Goal: Task Accomplishment & Management: Manage account settings

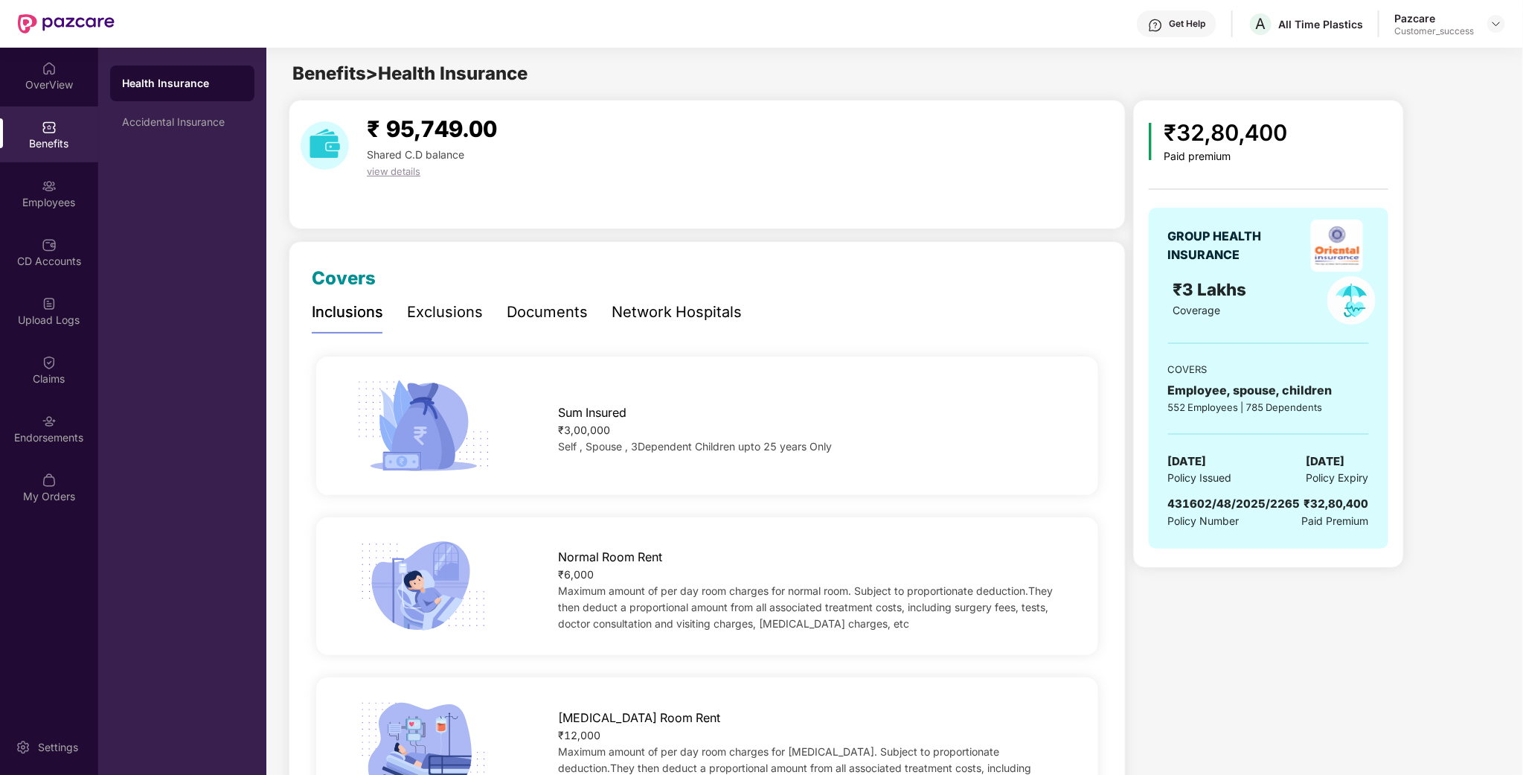
click at [1501, 31] on div at bounding box center [1497, 24] width 18 height 18
click at [1499, 27] on img at bounding box center [1497, 24] width 12 height 12
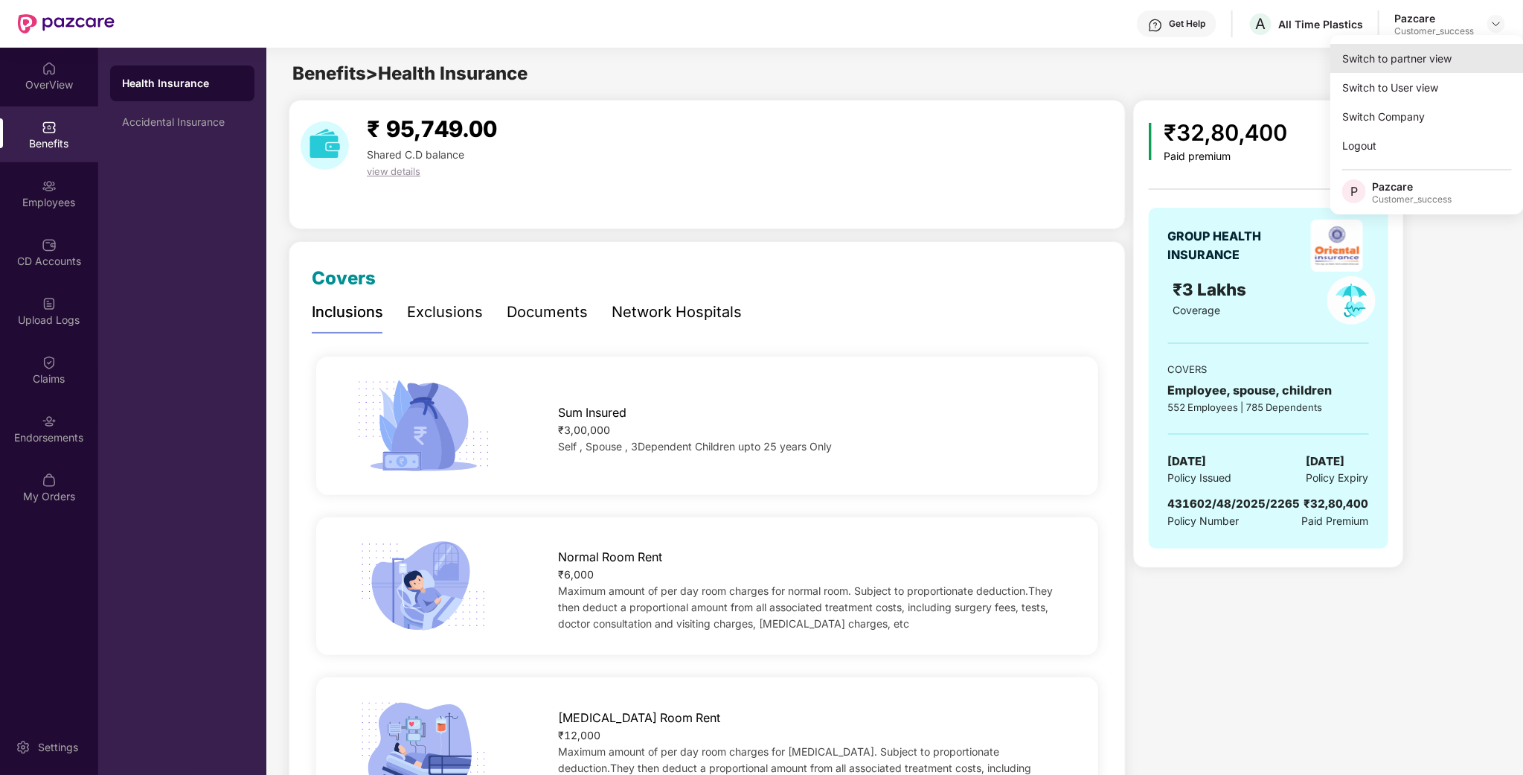
click at [1438, 56] on div "Switch to partner view" at bounding box center [1427, 58] width 193 height 29
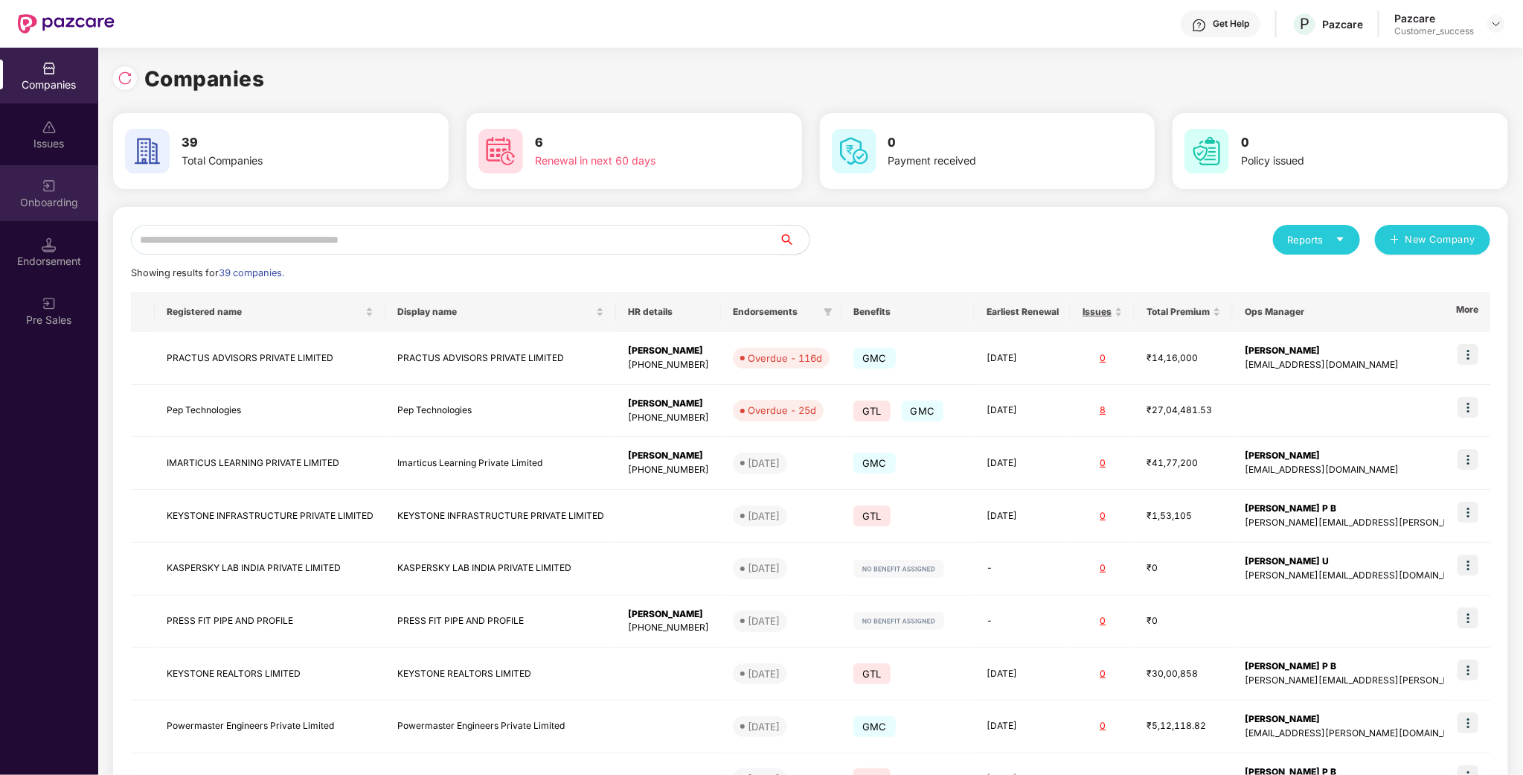
click at [65, 179] on div "Onboarding" at bounding box center [49, 193] width 98 height 56
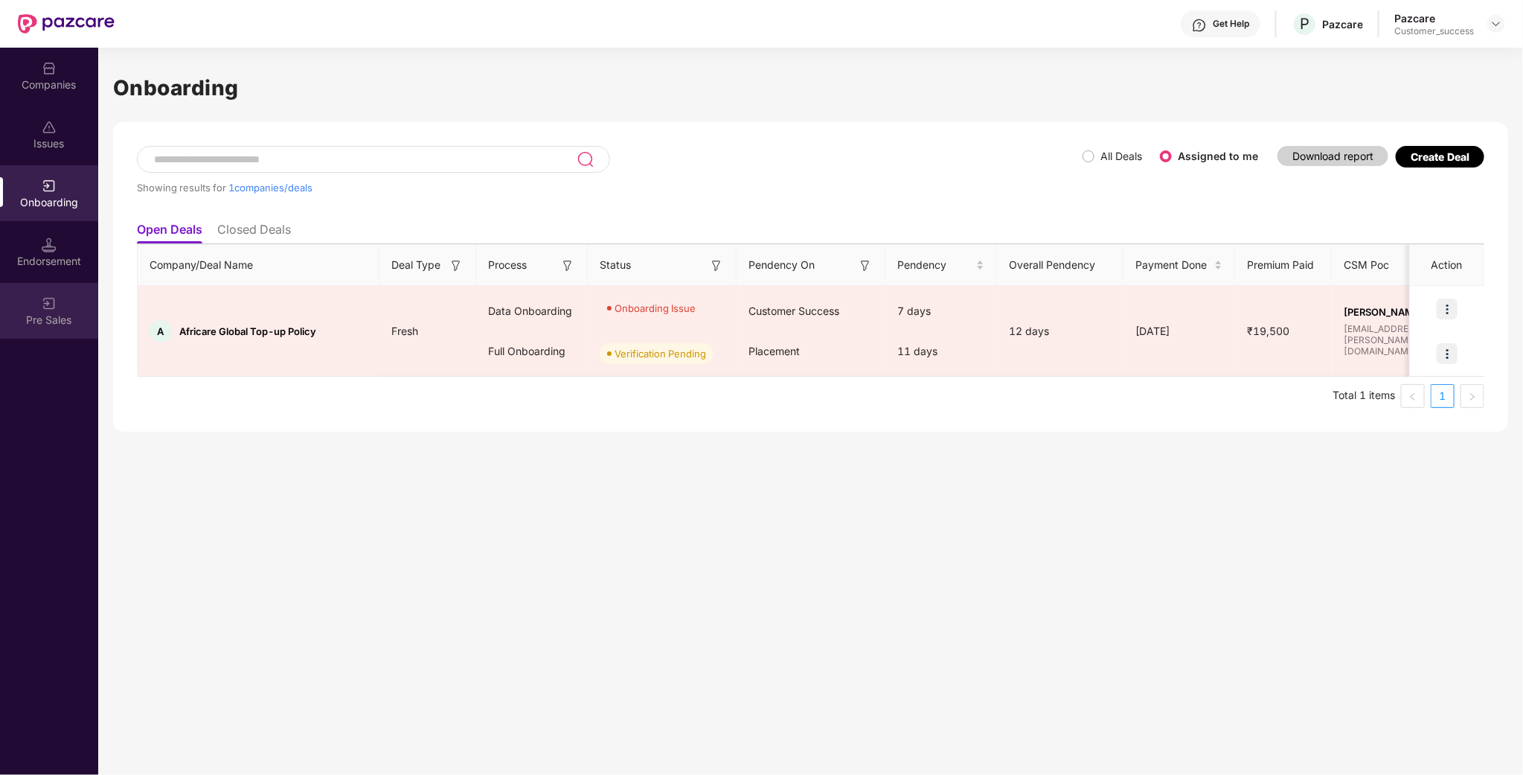
click at [70, 316] on div "Pre Sales" at bounding box center [49, 320] width 98 height 15
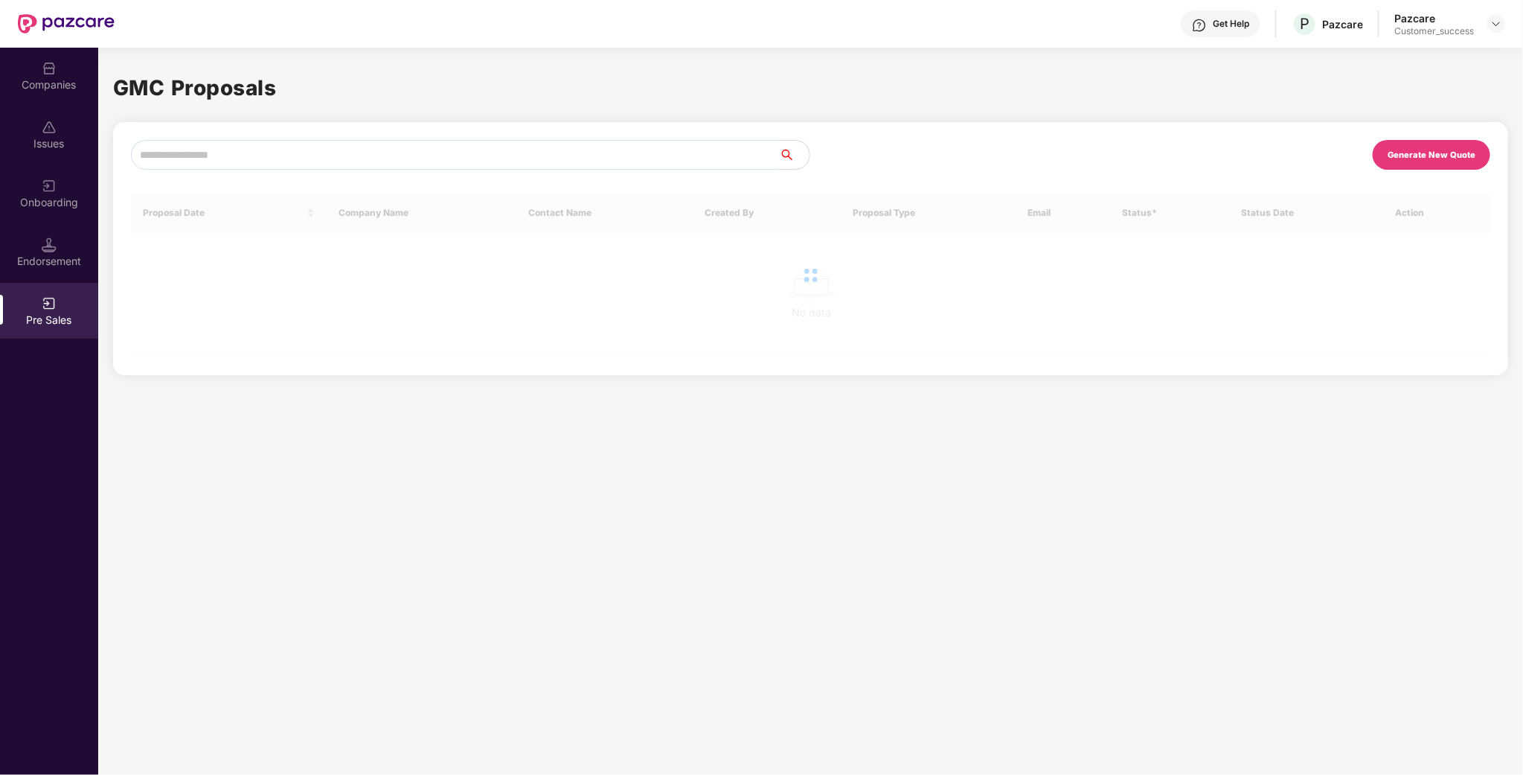
click at [57, 228] on div "Endorsement" at bounding box center [49, 252] width 98 height 56
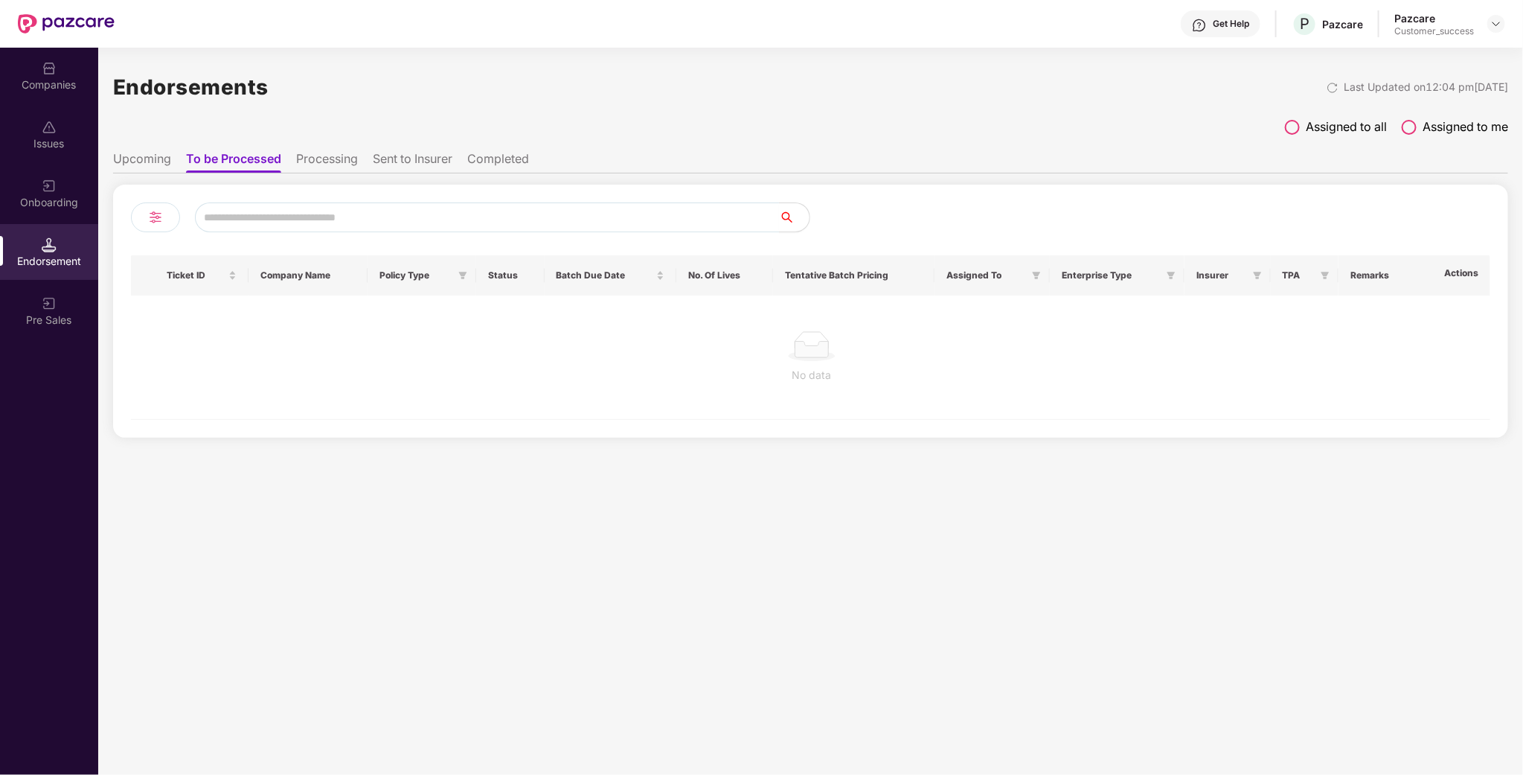
click at [56, 152] on div "Issues" at bounding box center [49, 134] width 98 height 56
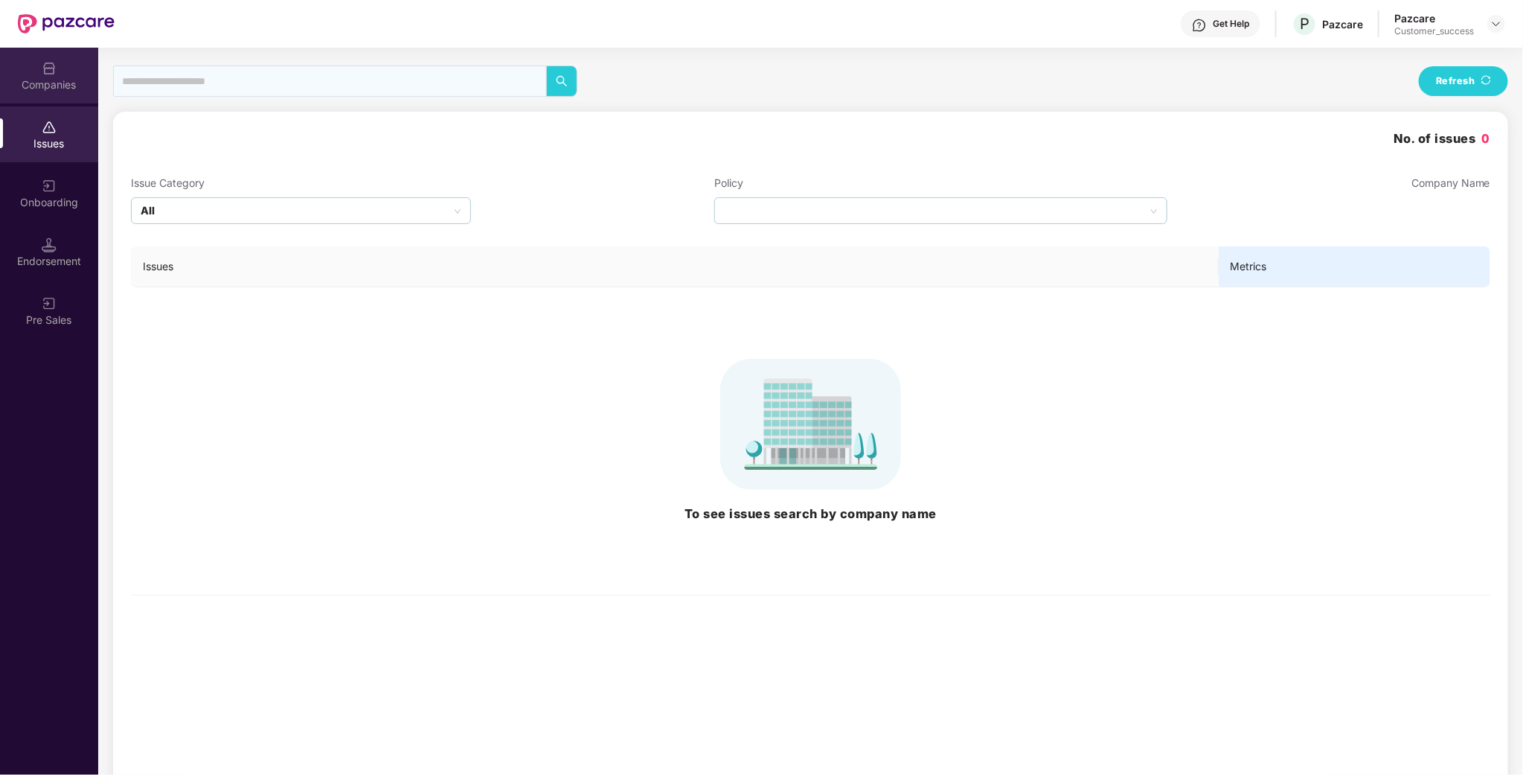
click at [54, 71] on img at bounding box center [49, 68] width 15 height 15
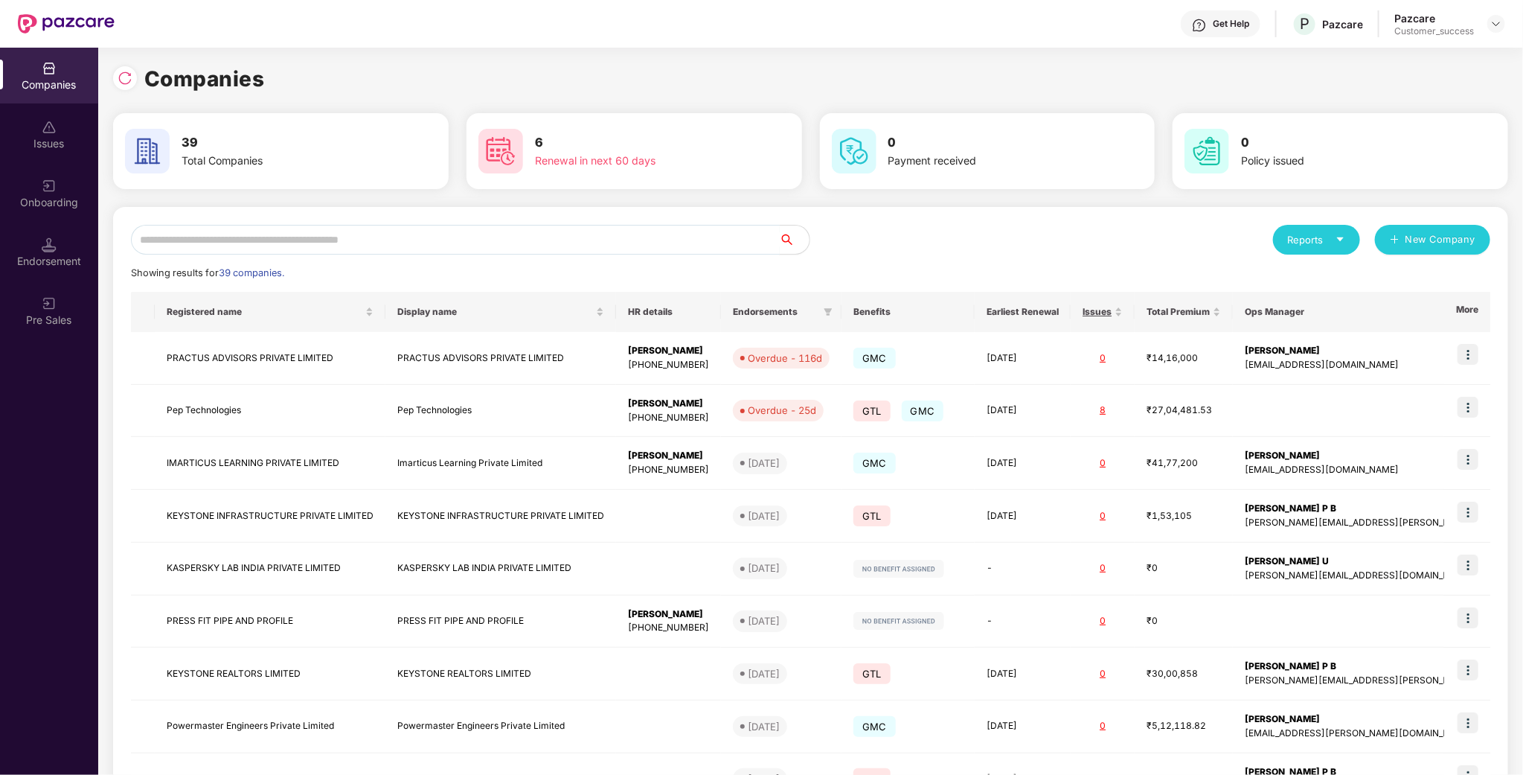
click at [244, 253] on input "text" at bounding box center [455, 240] width 649 height 30
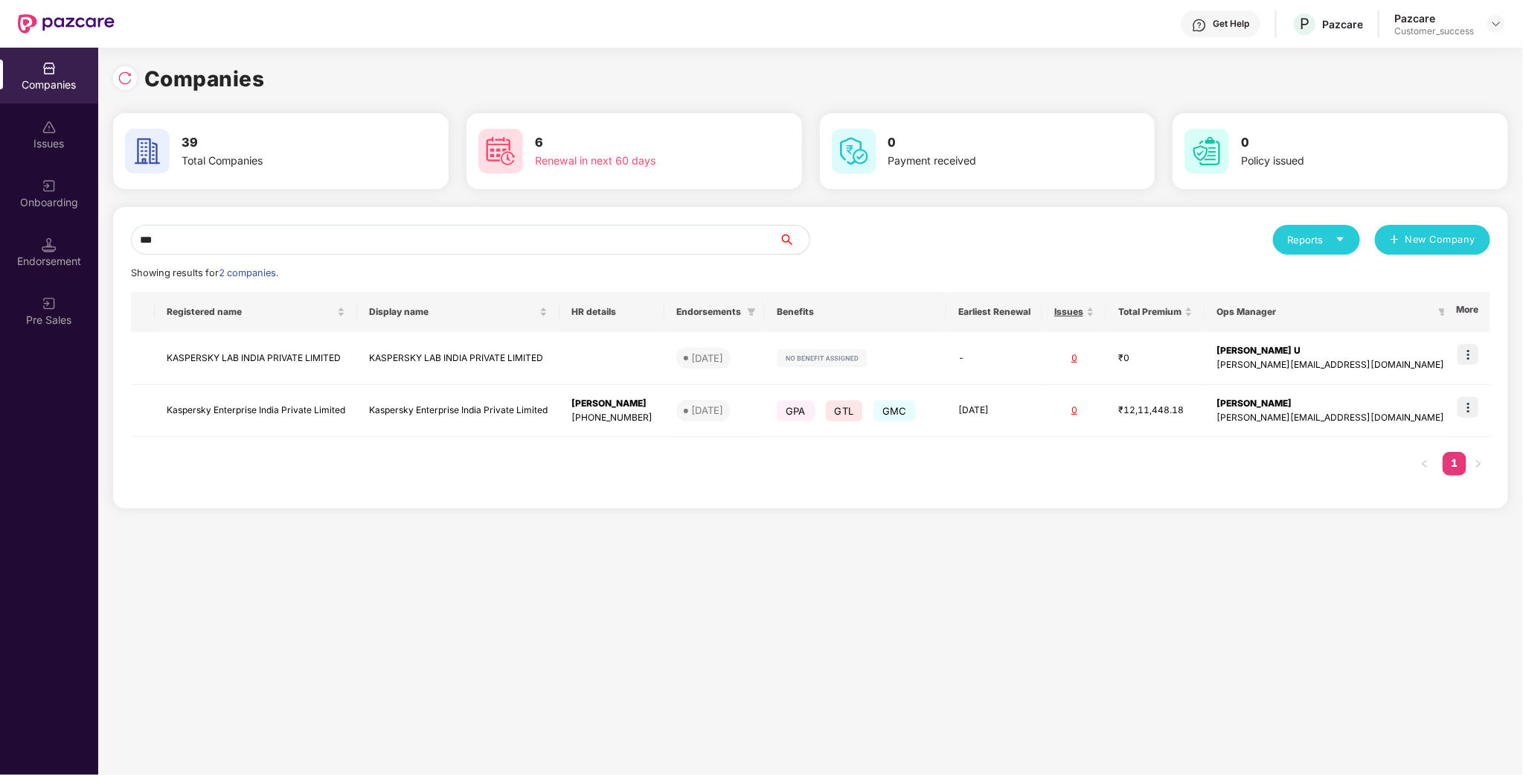
scroll to position [0, 1]
type input "***"
click at [193, 257] on div "*** Reports New Company Showing results for 2 companies. Registered name Displa…" at bounding box center [811, 358] width 1360 height 266
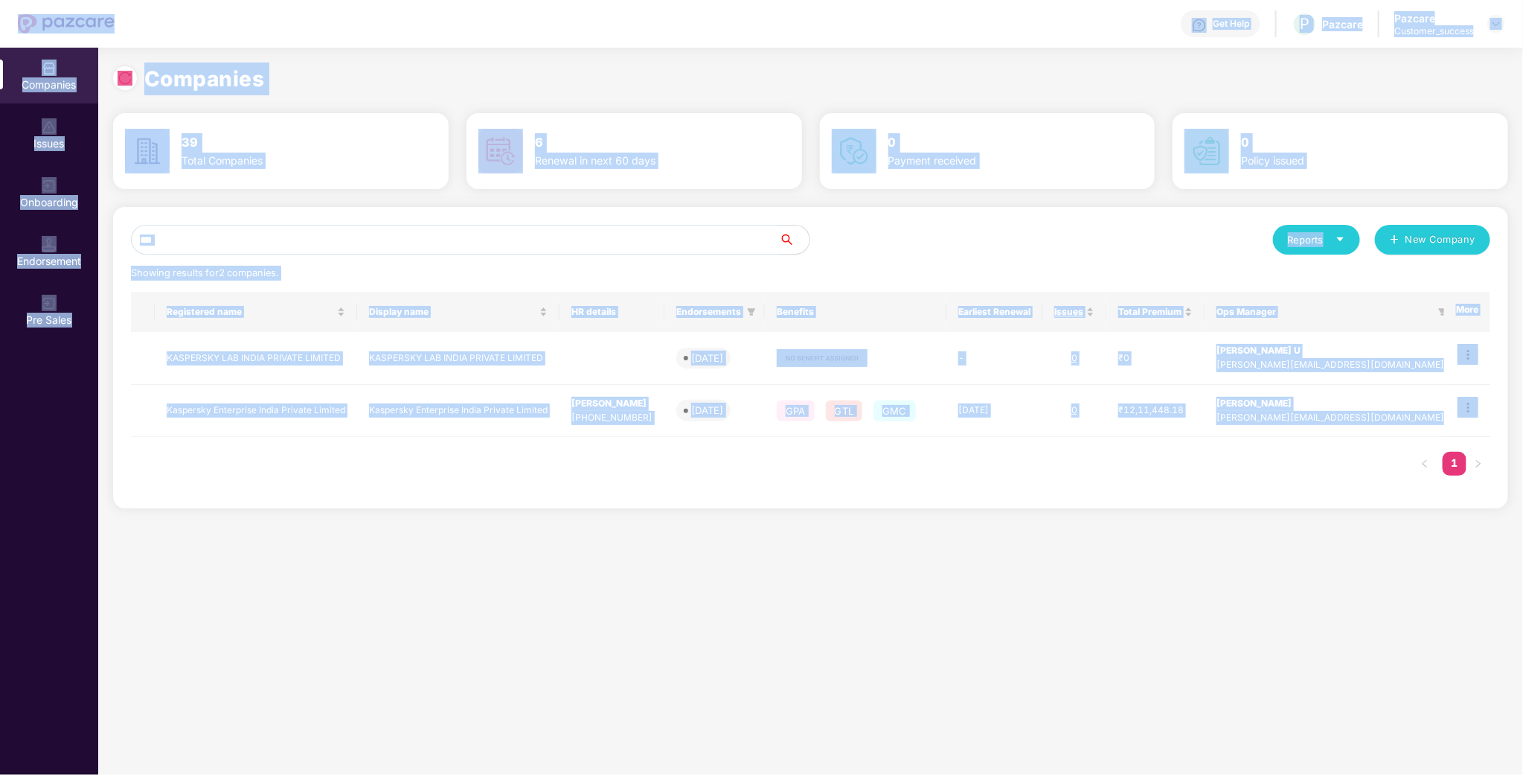
click at [284, 246] on input "***" at bounding box center [455, 240] width 649 height 30
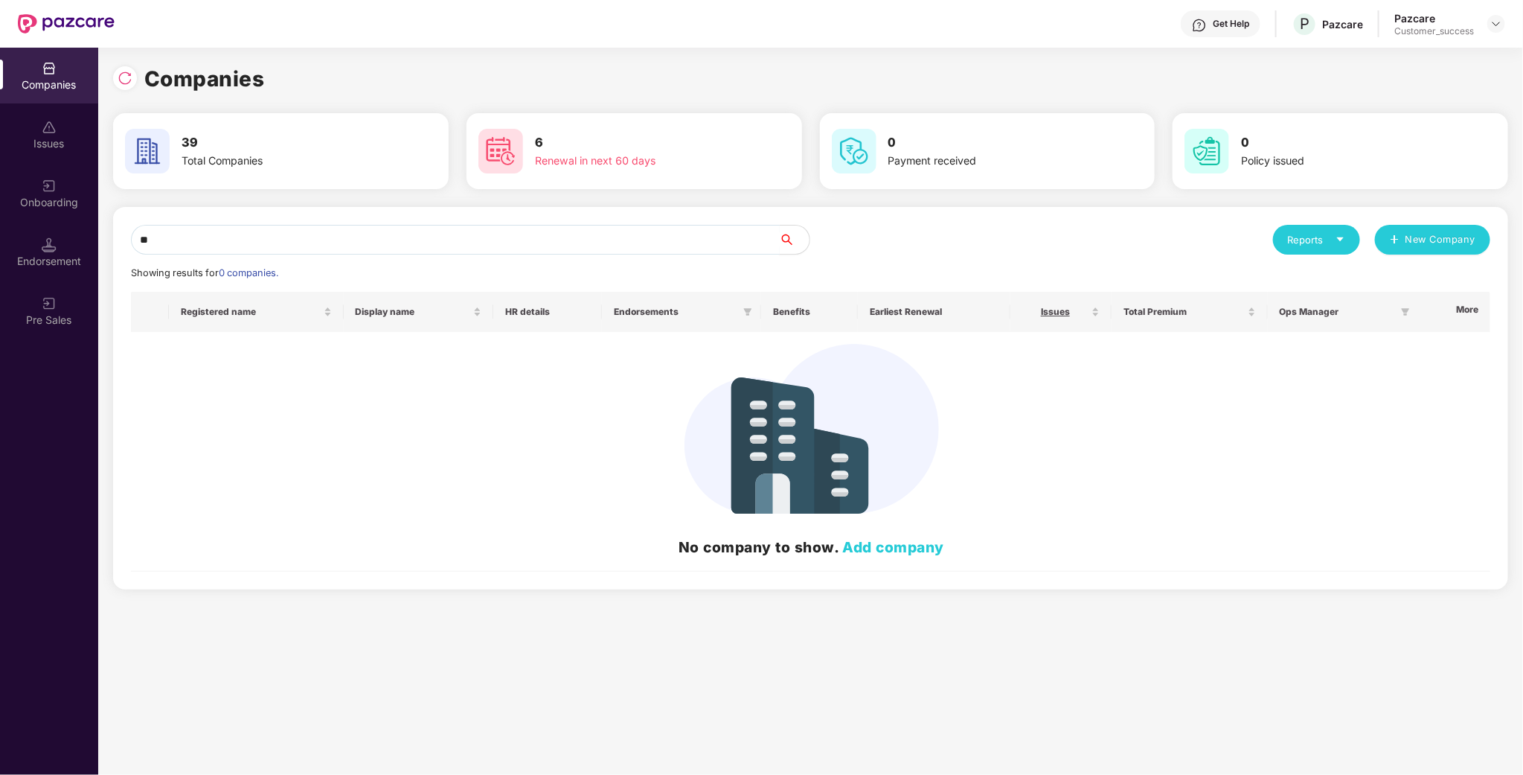
type input "*"
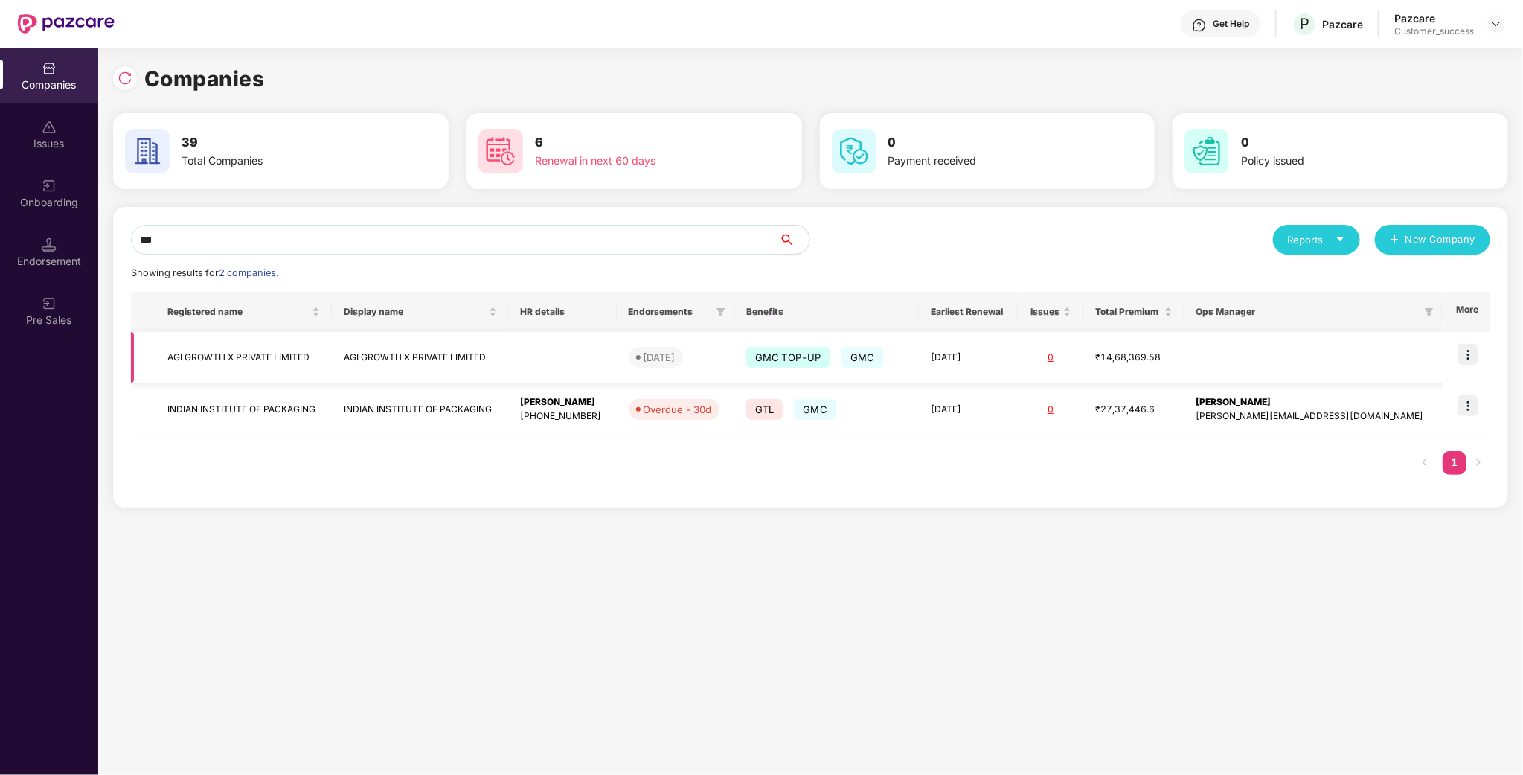
type input "***"
click at [1463, 351] on img at bounding box center [1468, 354] width 21 height 21
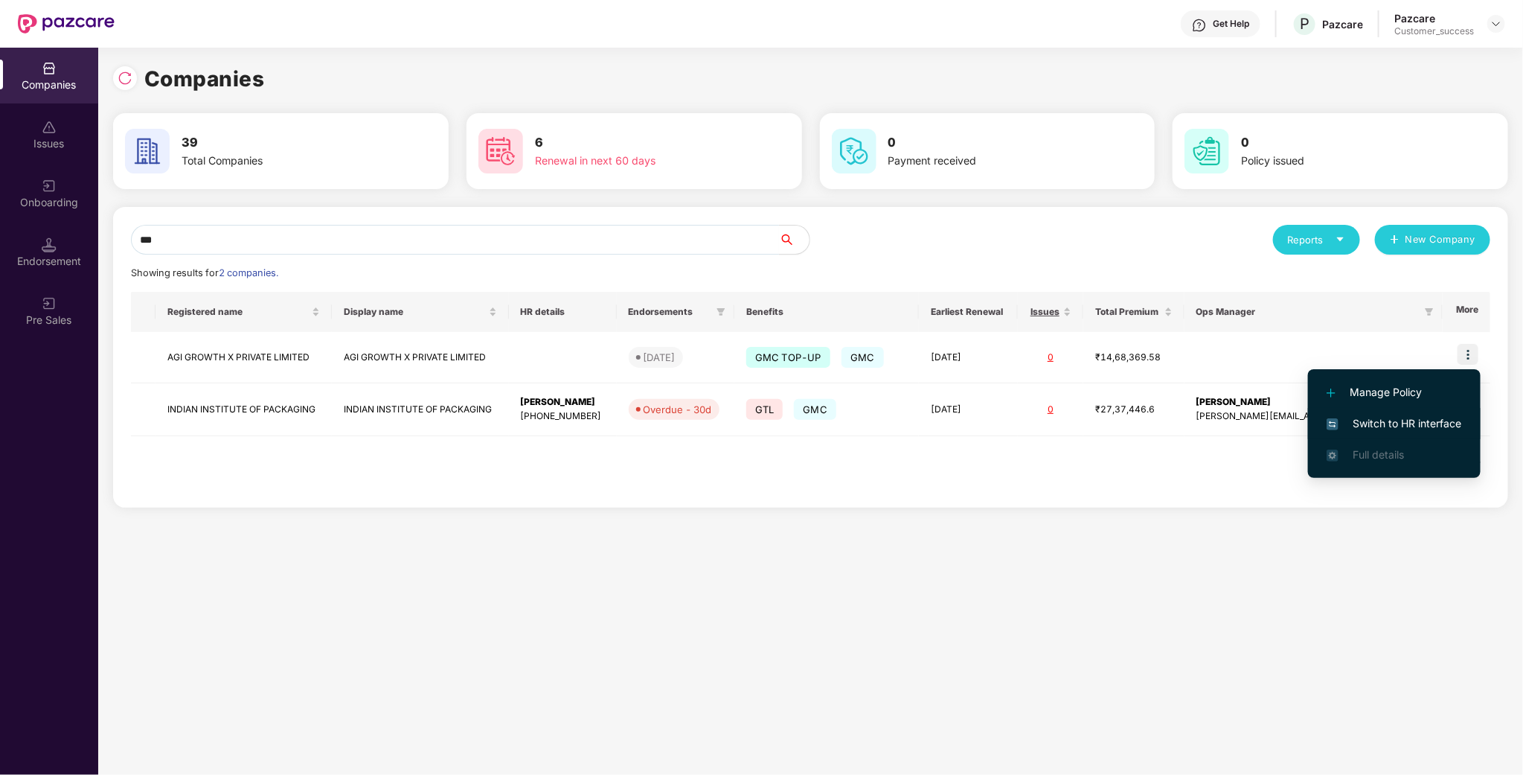
click at [1392, 420] on span "Switch to HR interface" at bounding box center [1394, 423] width 135 height 16
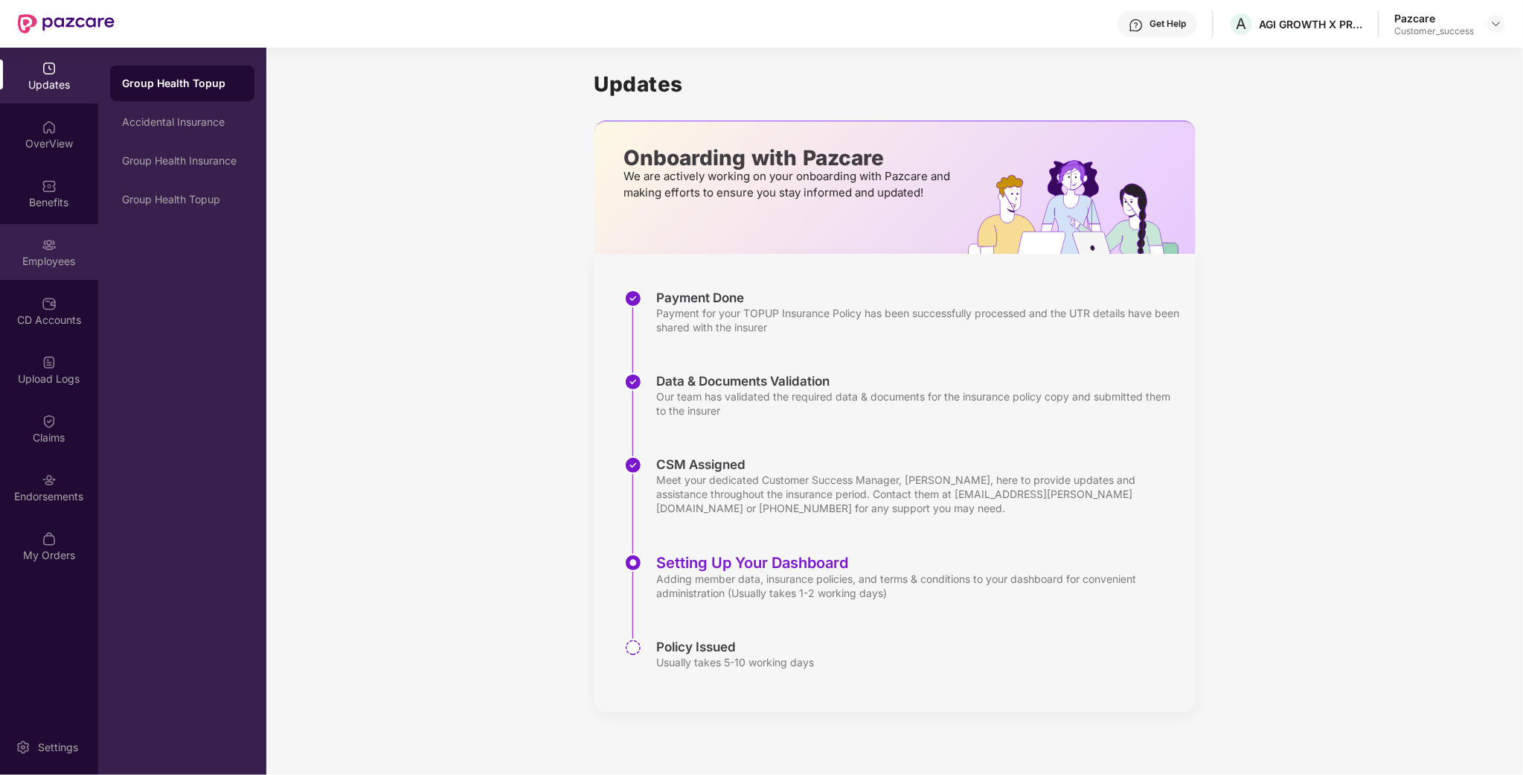
click at [30, 263] on div "Employees" at bounding box center [49, 261] width 98 height 15
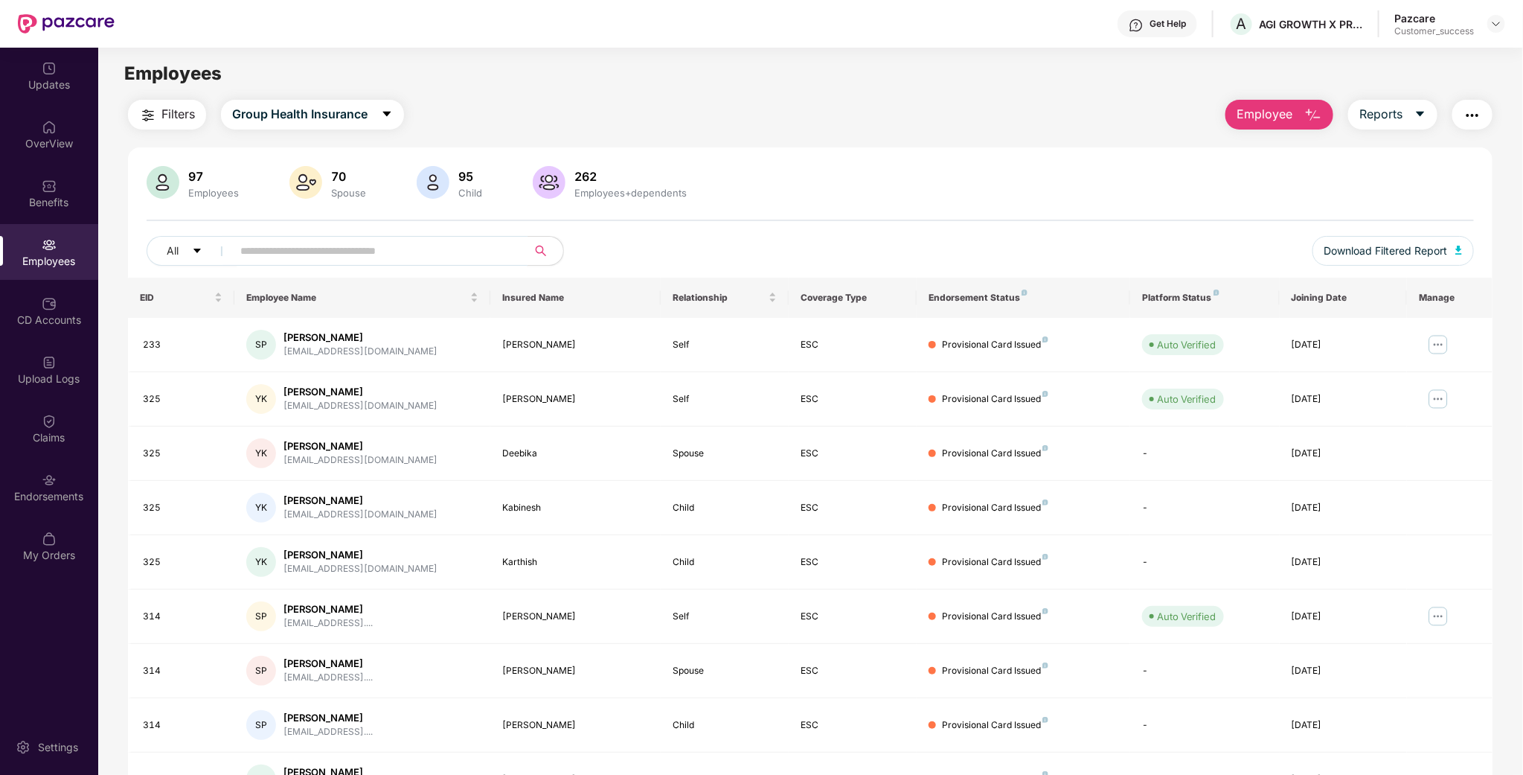
click at [295, 259] on input "text" at bounding box center [373, 251] width 267 height 22
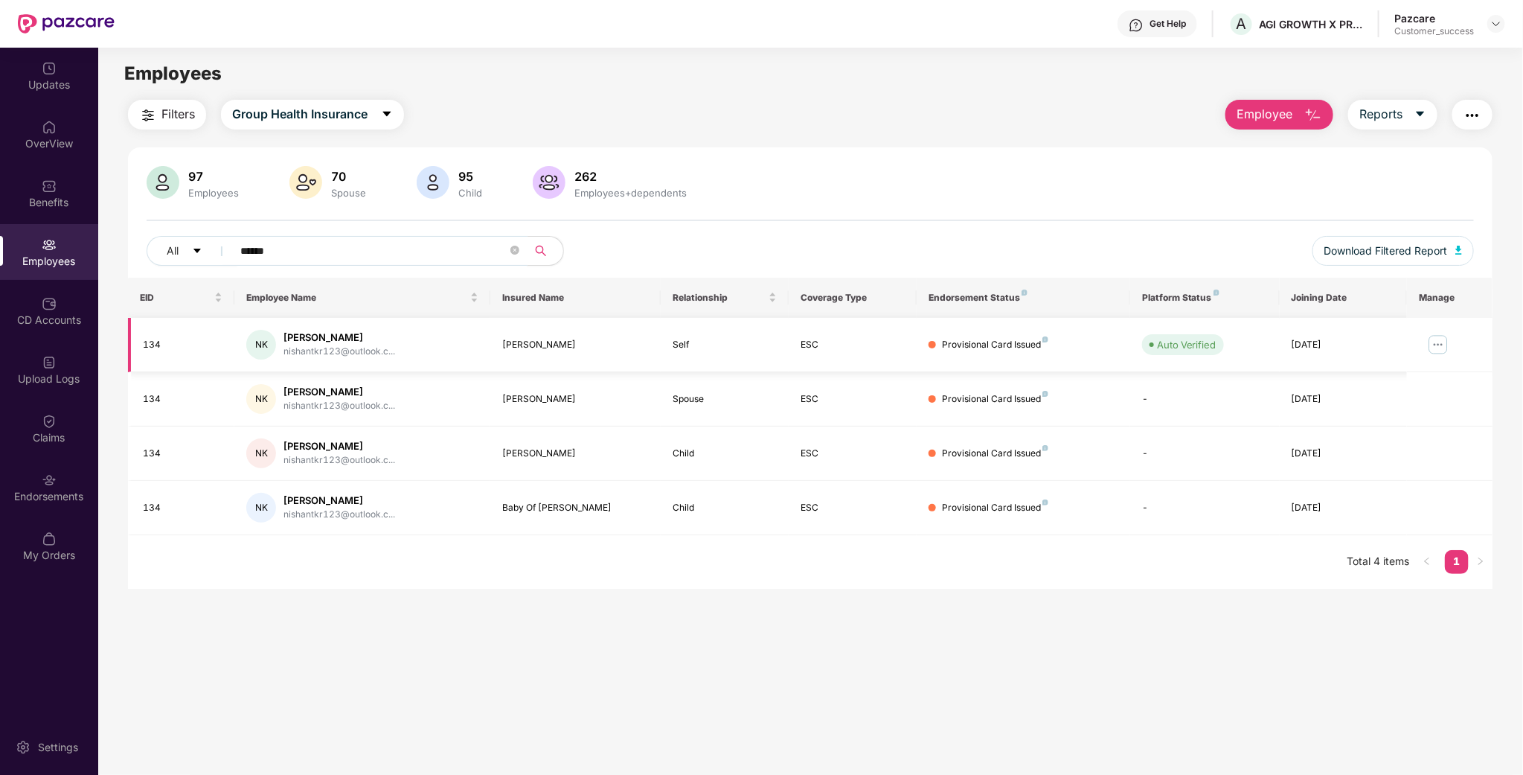
type input "******"
click at [1436, 346] on img at bounding box center [1439, 345] width 24 height 24
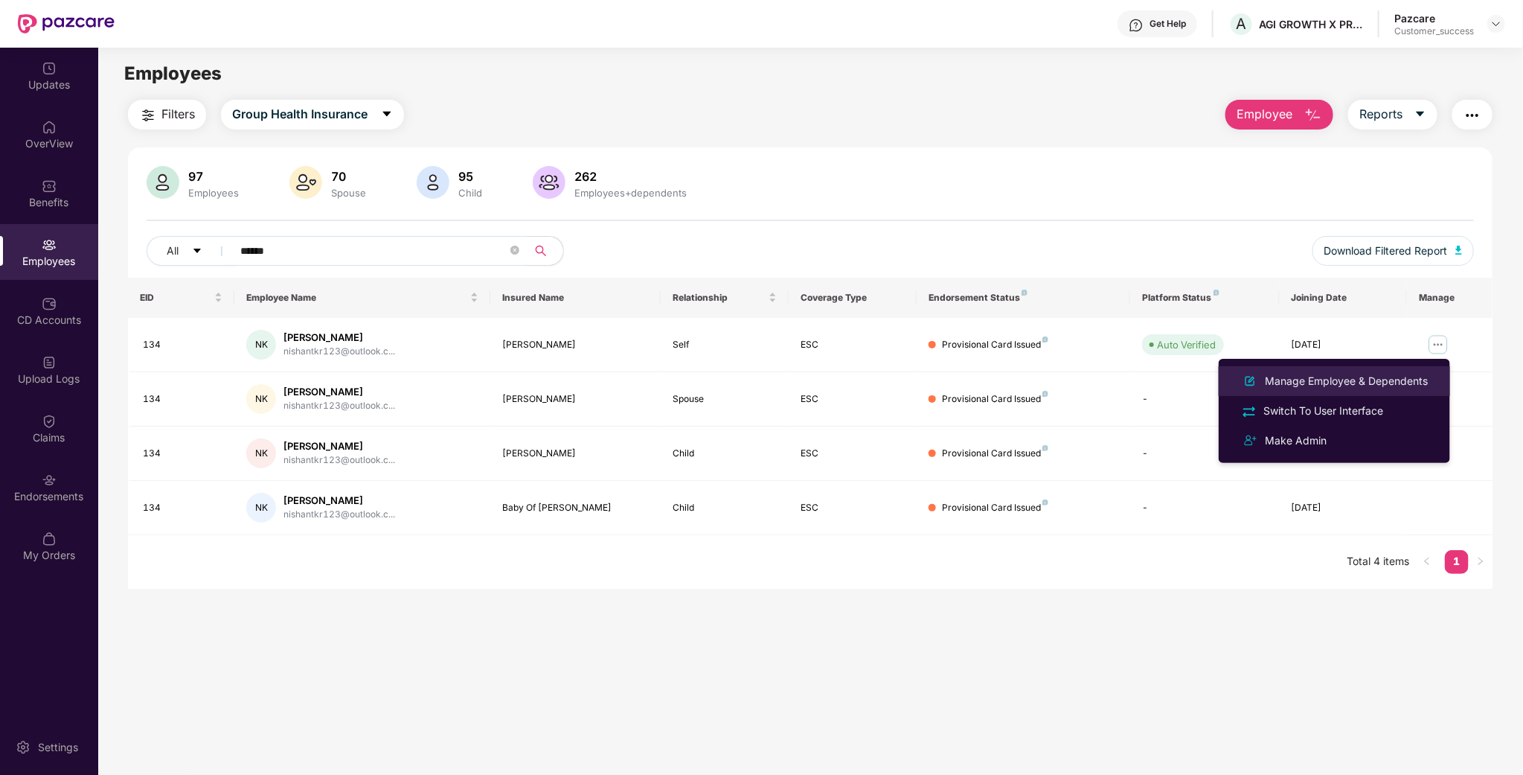
click at [1346, 380] on div "Manage Employee & Dependents" at bounding box center [1346, 381] width 169 height 16
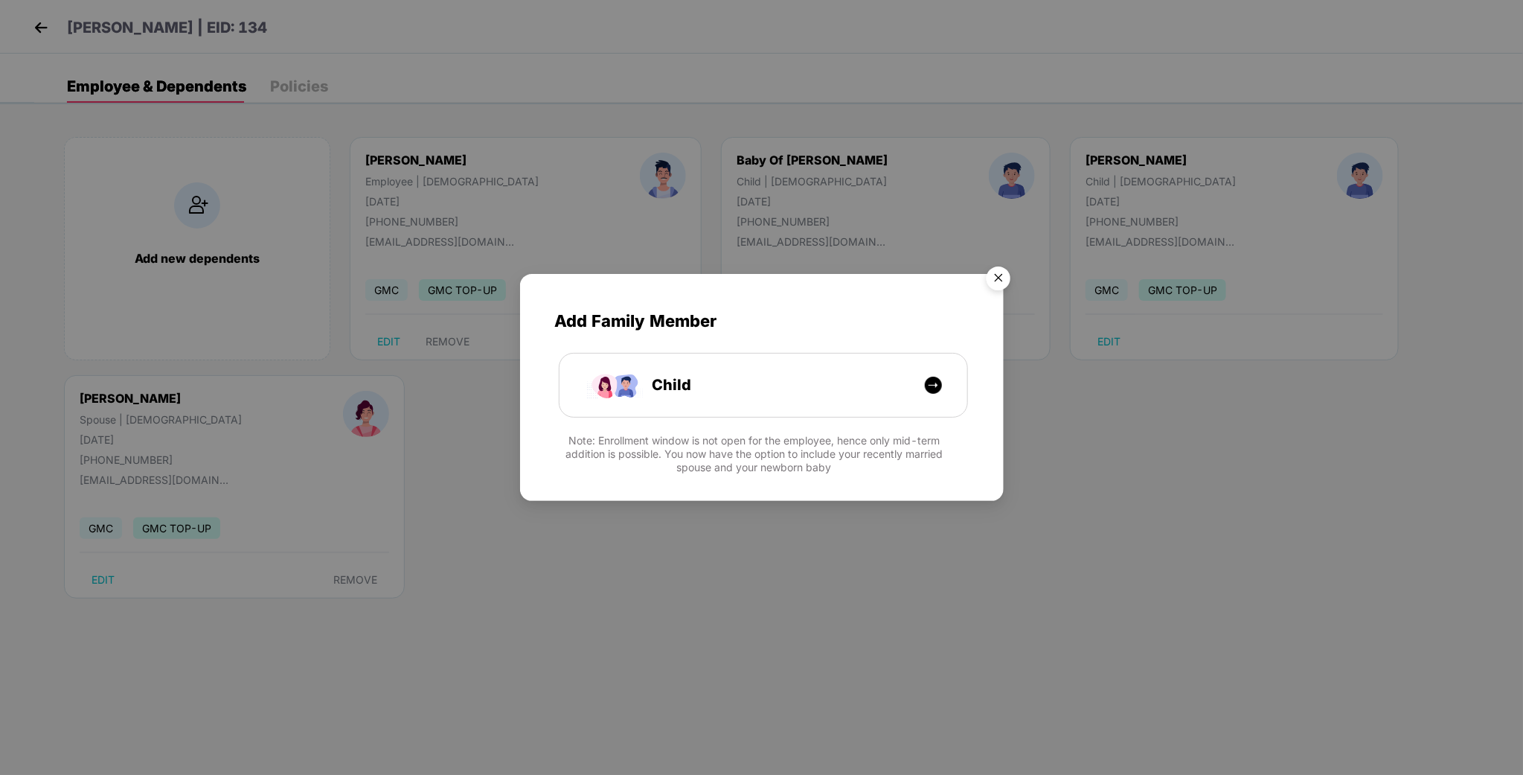
click at [987, 273] on img "Close" at bounding box center [999, 281] width 42 height 42
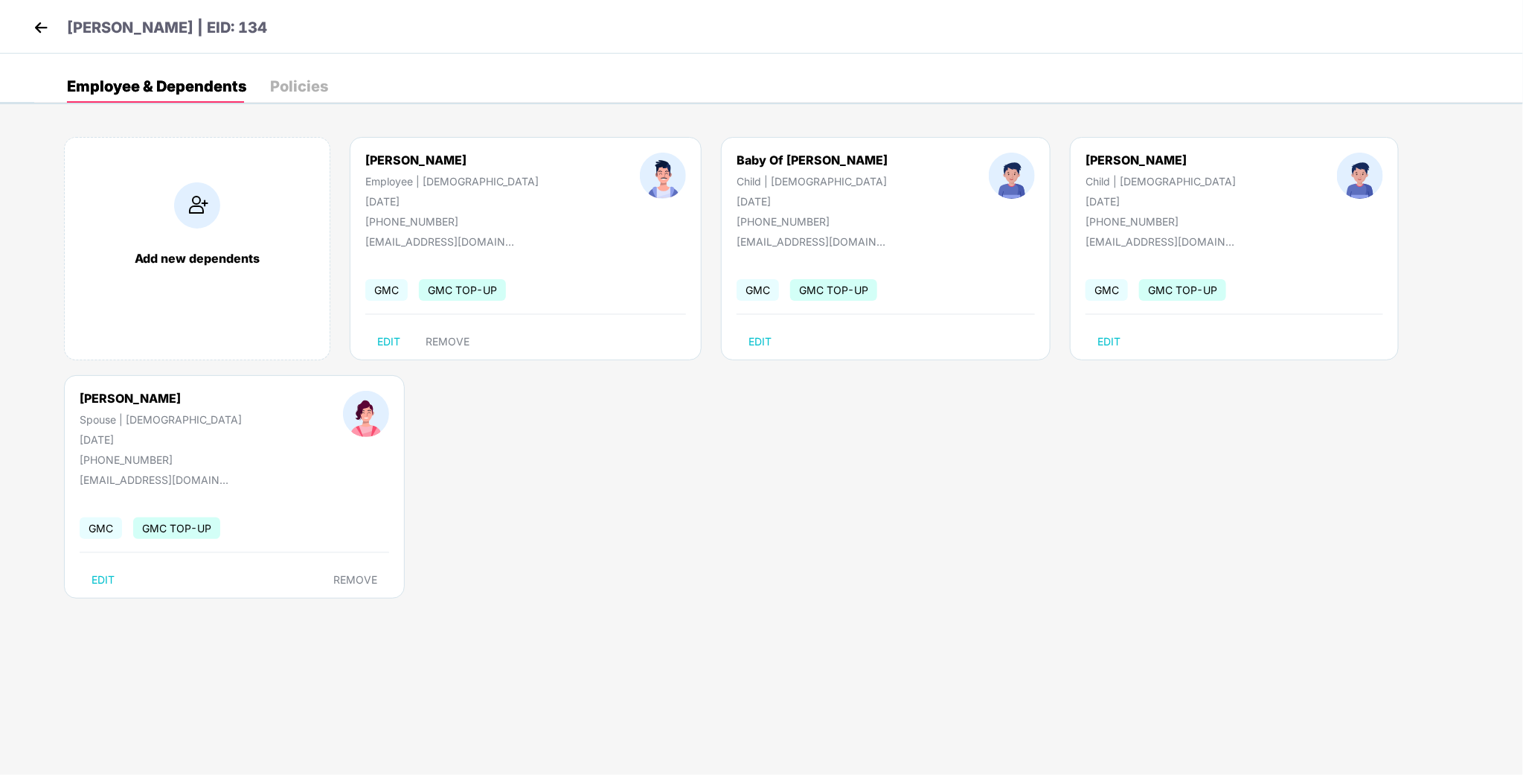
click at [391, 435] on div "Add new dependents [PERSON_NAME] Employee | [DEMOGRAPHIC_DATA] [DATE] [PHONE_NU…" at bounding box center [778, 375] width 1489 height 521
click at [40, 29] on img at bounding box center [41, 27] width 22 height 22
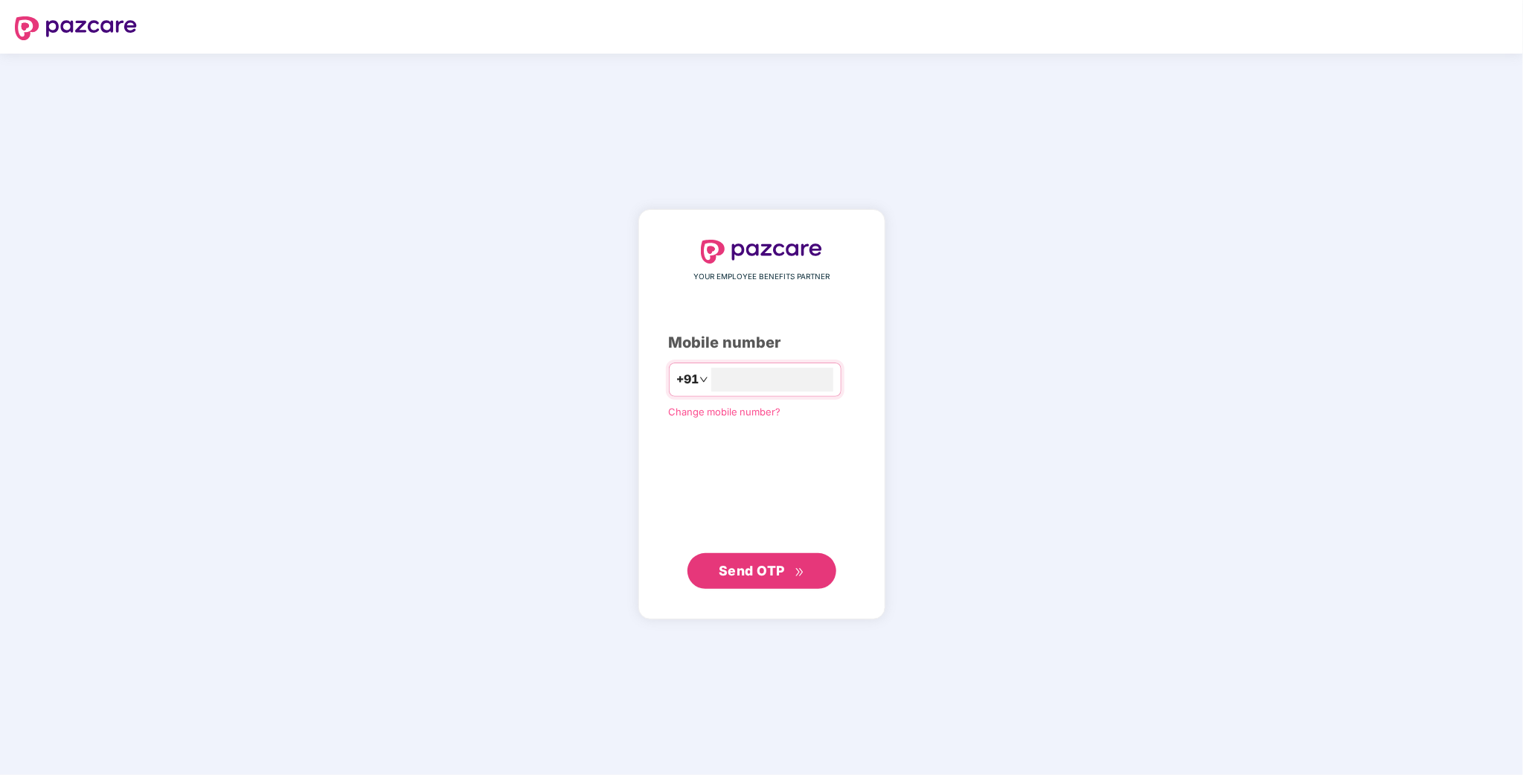
type input "**********"
click at [762, 570] on span "Send OTP" at bounding box center [752, 571] width 66 height 16
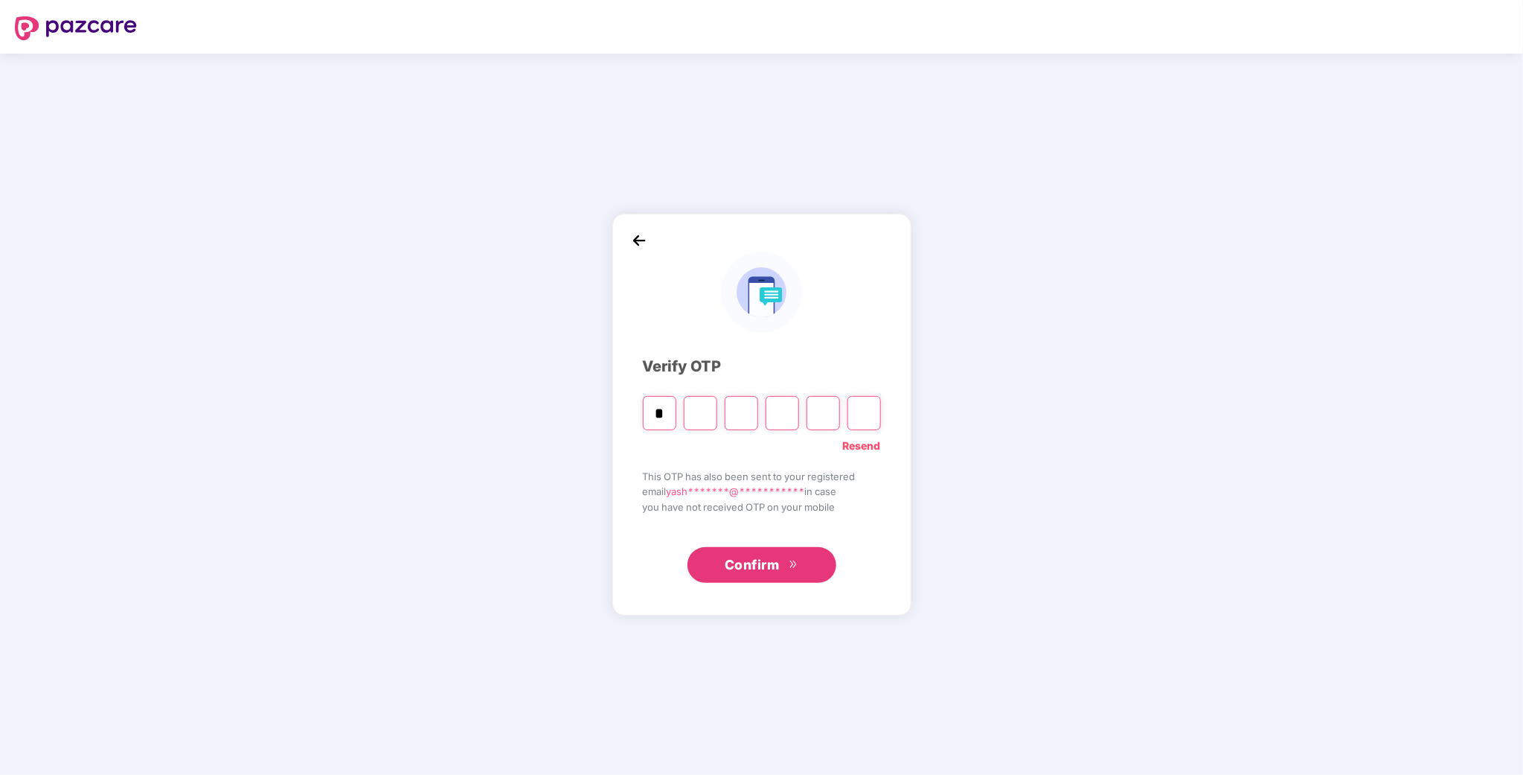
type input "*"
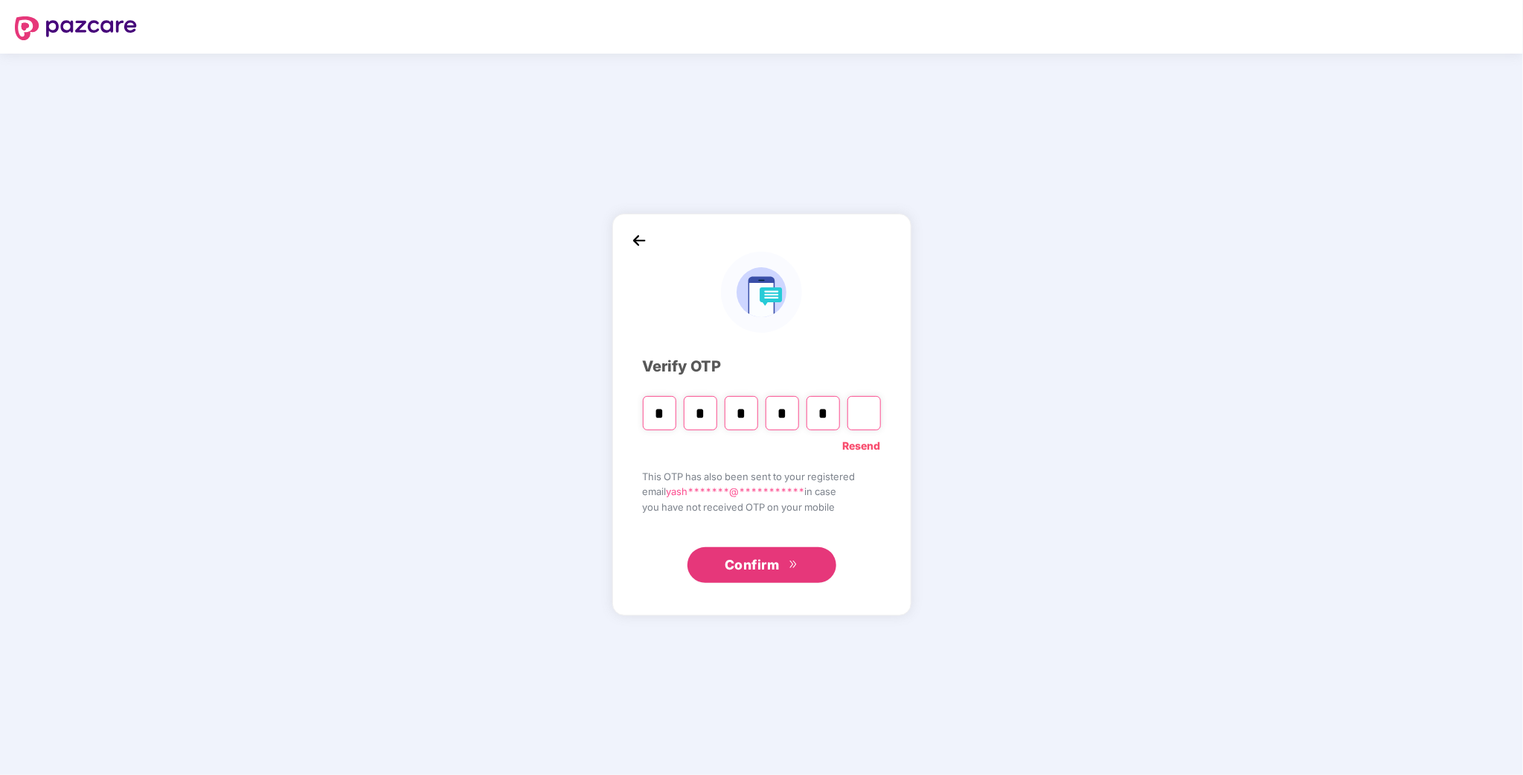
type input "*"
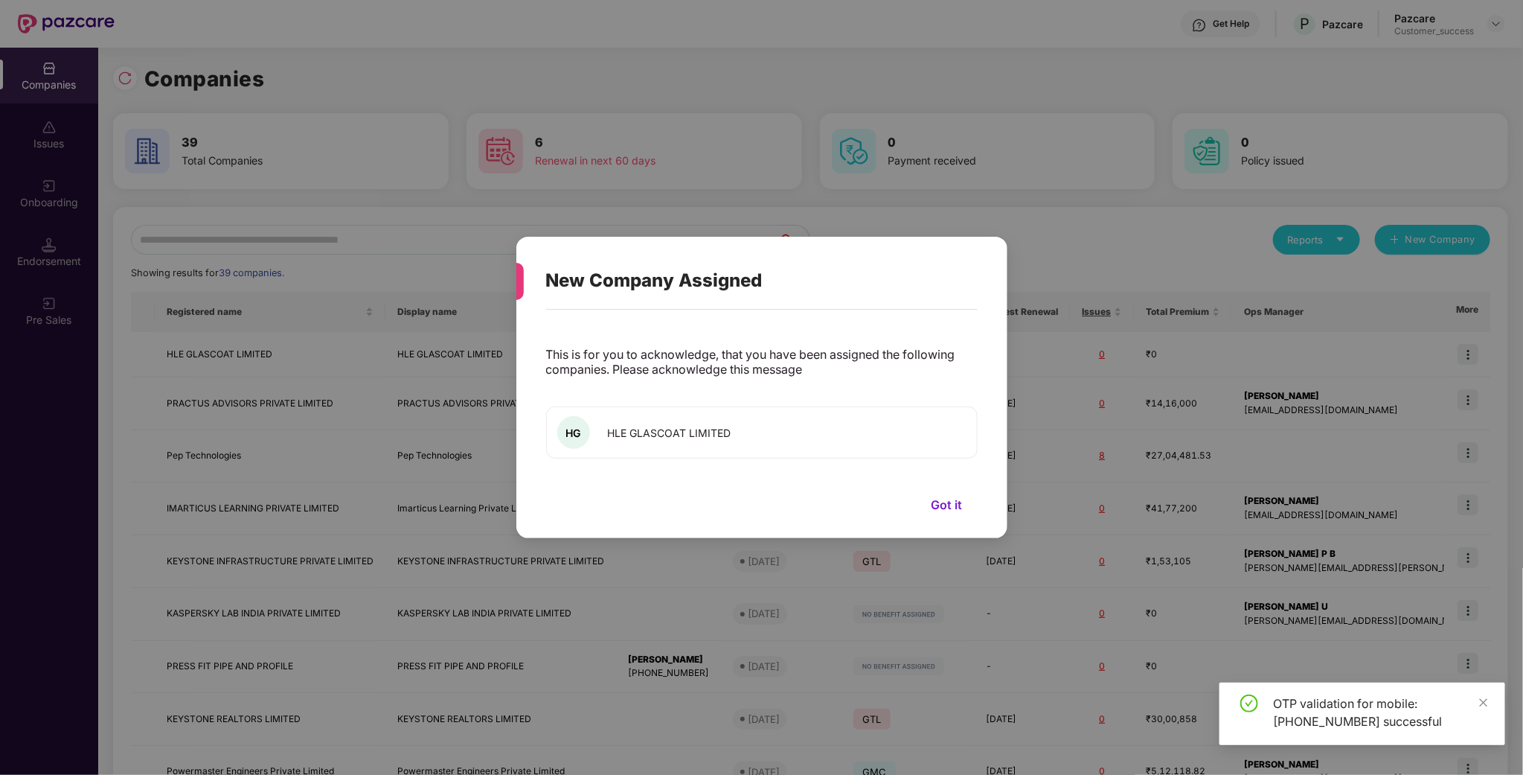
click at [954, 505] on button "Got it" at bounding box center [947, 504] width 61 height 22
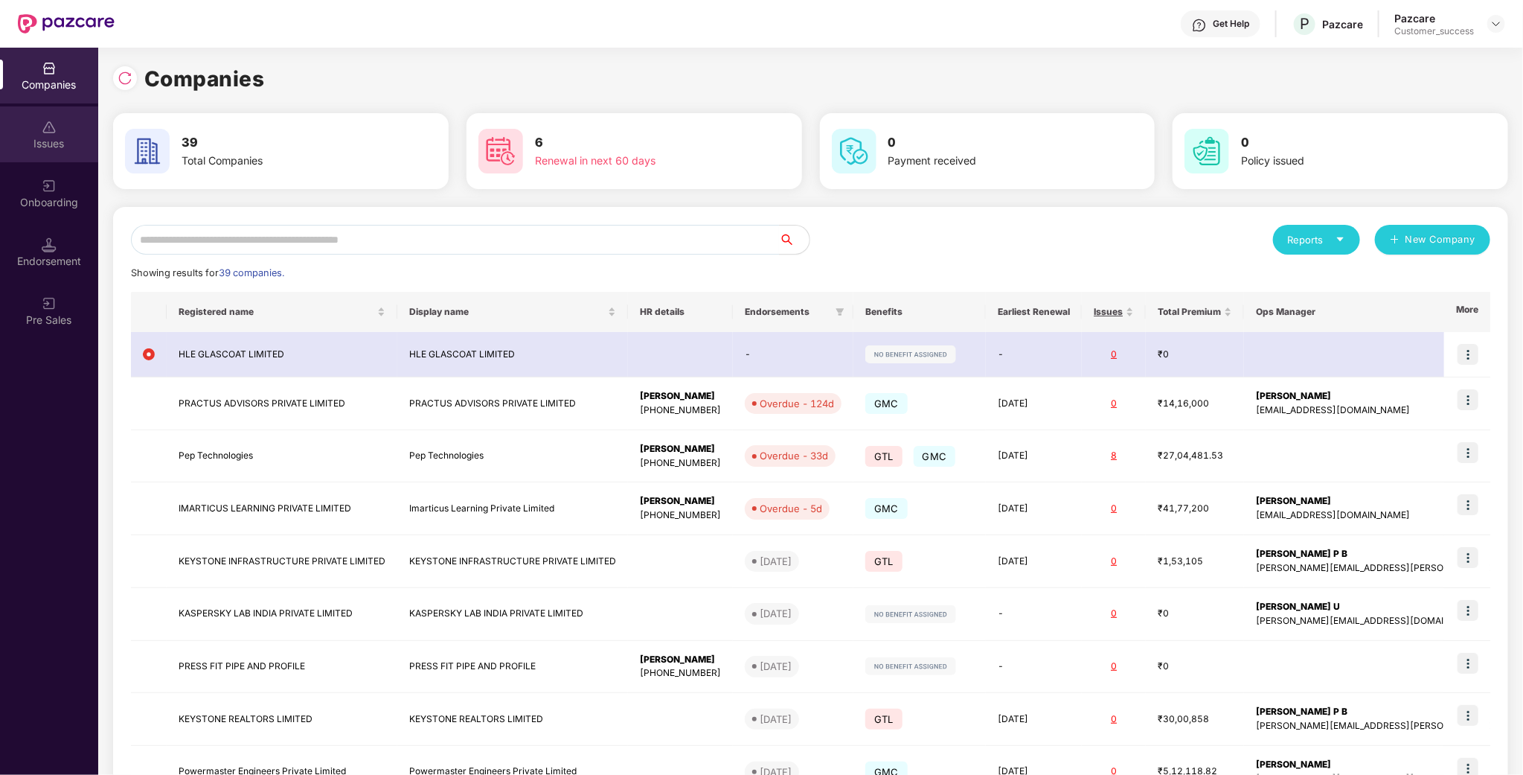
click at [56, 144] on div "Issues" at bounding box center [49, 143] width 98 height 15
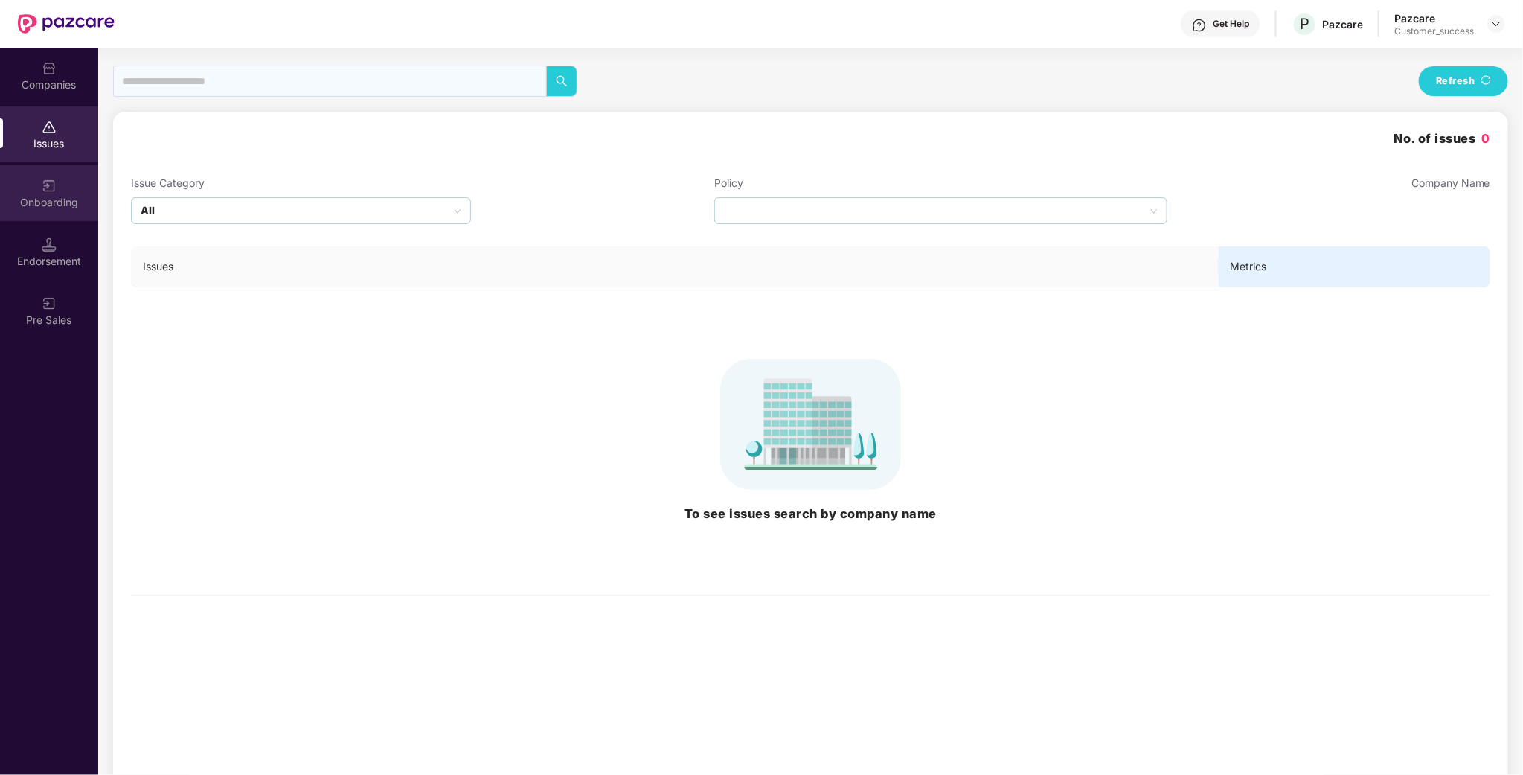
click at [48, 188] on img at bounding box center [49, 186] width 15 height 15
